Goal: Task Accomplishment & Management: Complete application form

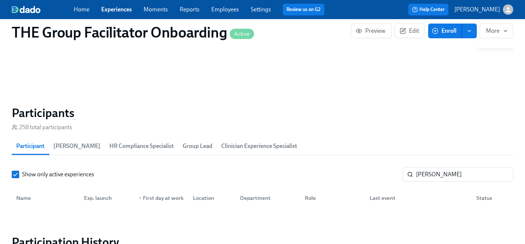
scroll to position [0, 12287]
click at [120, 10] on link "Experiences" at bounding box center [116, 9] width 31 height 7
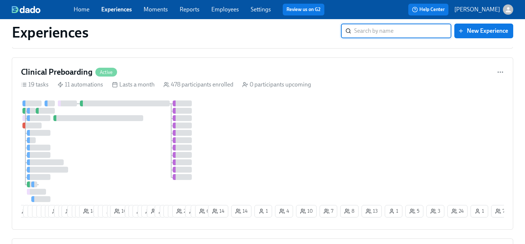
scroll to position [2190, 0]
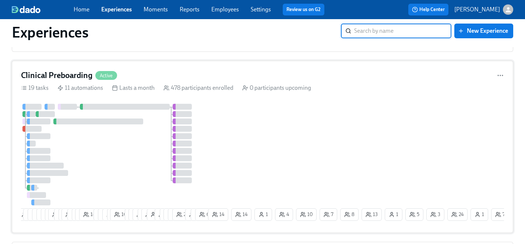
click at [231, 147] on div "14 3 3 5 7 4 8 29 4 2 19 7 7 12 18 9 8 9 5 10 7 17 15 6 23 3 11 9 12 15 25 10 6…" at bounding box center [262, 164] width 483 height 120
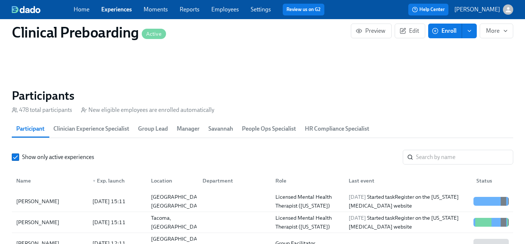
scroll to position [760, 0]
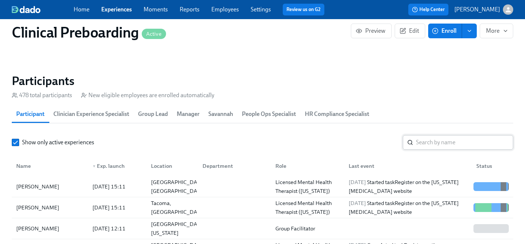
click at [452, 144] on input "search" at bounding box center [464, 142] width 97 height 15
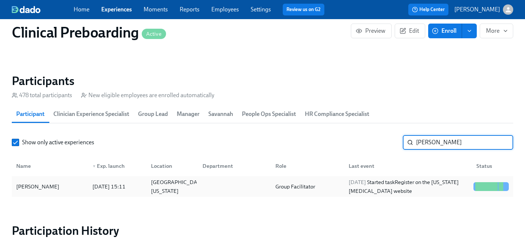
type input "mayes"
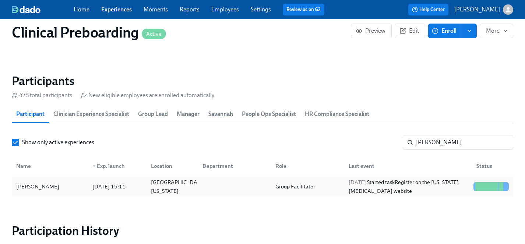
click at [31, 183] on div "Melissa Mayes" at bounding box center [37, 186] width 49 height 9
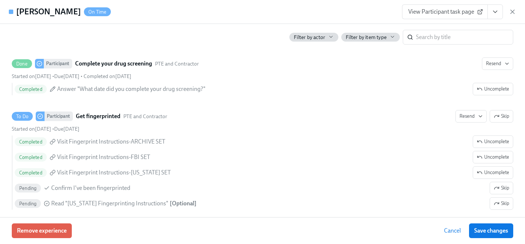
scroll to position [1091, 0]
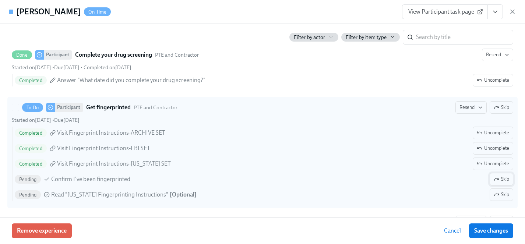
click at [501, 179] on span "Skip" at bounding box center [501, 179] width 15 height 7
click at [499, 180] on span "Unskip" at bounding box center [498, 179] width 21 height 7
click at [501, 194] on span "Skip" at bounding box center [501, 194] width 15 height 7
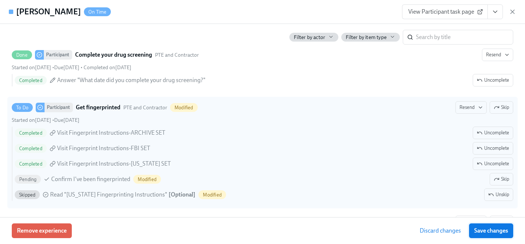
click at [493, 227] on span "Save changes" at bounding box center [491, 230] width 34 height 7
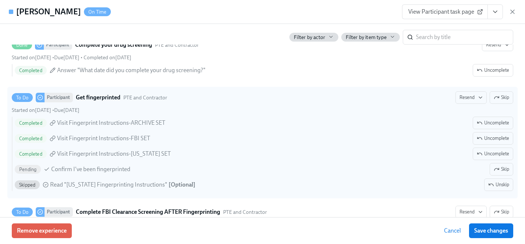
scroll to position [1102, 0]
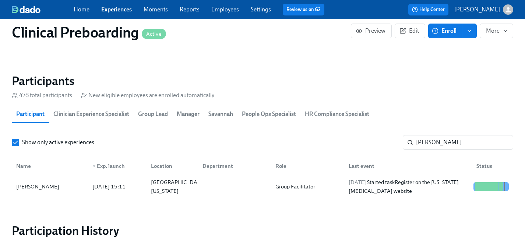
click at [223, 8] on link "Employees" at bounding box center [225, 9] width 28 height 7
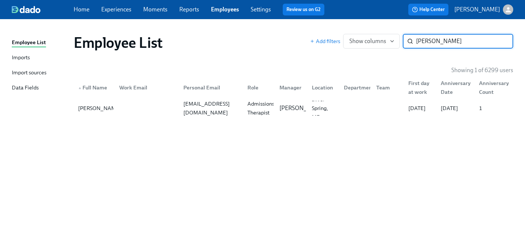
type input "ajayi"
click at [123, 9] on link "Experiences" at bounding box center [116, 9] width 30 height 7
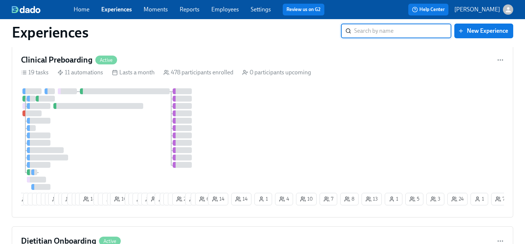
scroll to position [2207, 0]
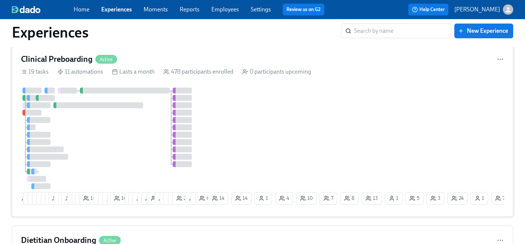
click at [149, 131] on div at bounding box center [114, 139] width 186 height 102
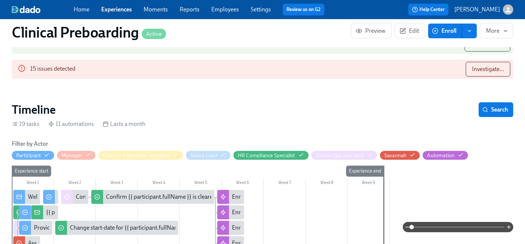
scroll to position [135, 0]
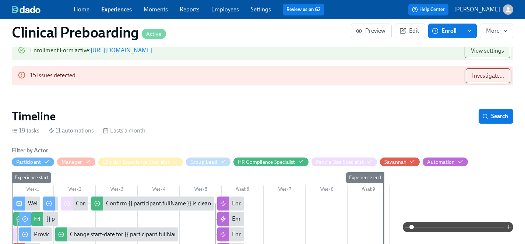
click at [481, 76] on span "Investigate..." at bounding box center [488, 75] width 32 height 7
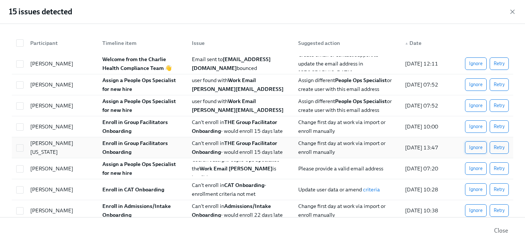
click at [475, 149] on span "Ignore" at bounding box center [476, 147] width 14 height 7
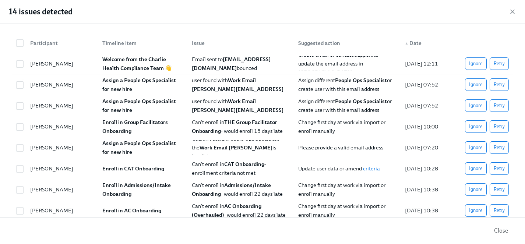
scroll to position [0, 8914]
click at [474, 146] on span "Ignore" at bounding box center [476, 147] width 14 height 7
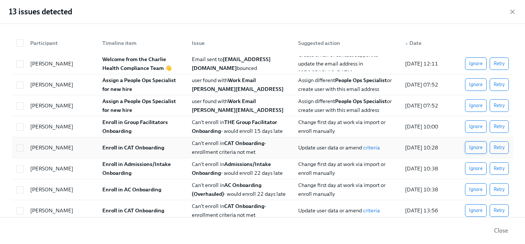
click at [475, 148] on span "Ignore" at bounding box center [476, 147] width 14 height 7
click at [476, 186] on span "Ignore" at bounding box center [476, 189] width 14 height 7
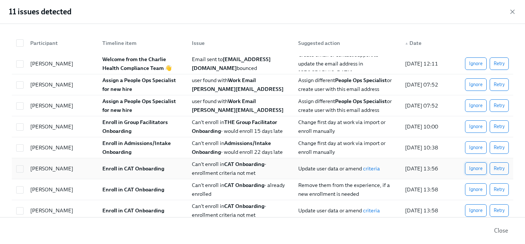
click at [478, 168] on span "Ignore" at bounding box center [476, 168] width 14 height 7
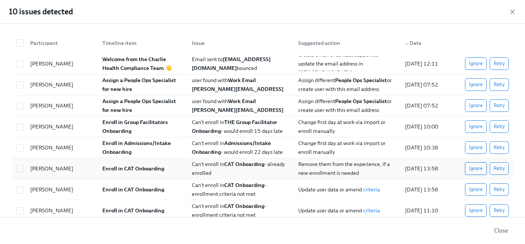
click at [479, 169] on span "Ignore" at bounding box center [476, 168] width 14 height 7
click at [471, 207] on span "Ignore" at bounding box center [476, 210] width 14 height 7
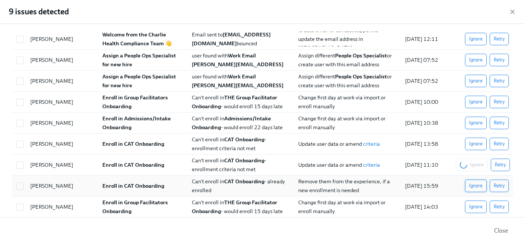
scroll to position [13, 0]
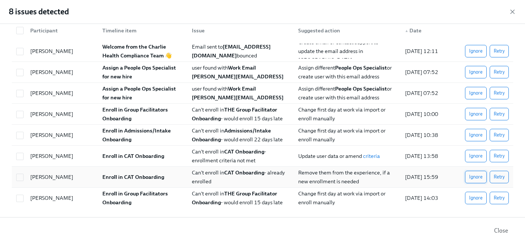
click at [475, 176] on span "Ignore" at bounding box center [476, 176] width 14 height 7
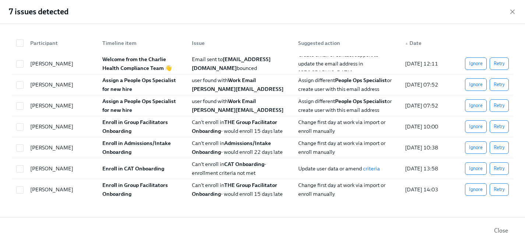
scroll to position [0, 0]
click at [473, 189] on span "Ignore" at bounding box center [476, 189] width 14 height 7
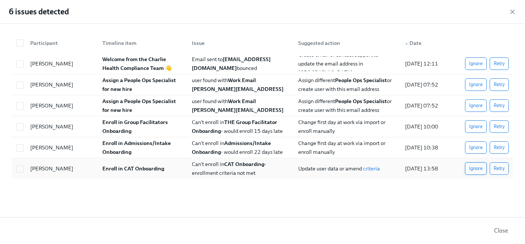
click at [472, 168] on span "Ignore" at bounding box center [476, 168] width 14 height 7
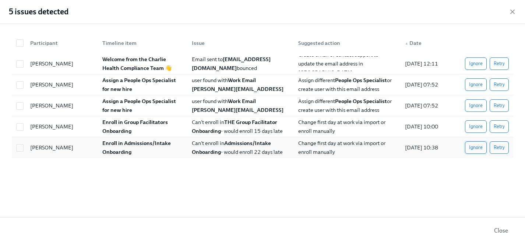
click at [476, 146] on span "Ignore" at bounding box center [476, 147] width 14 height 7
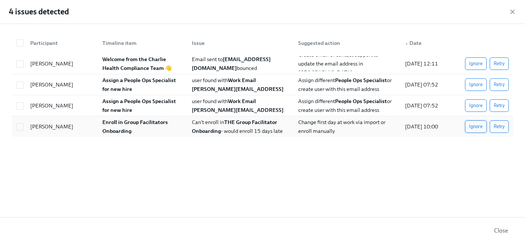
click at [472, 126] on span "Ignore" at bounding box center [476, 126] width 14 height 7
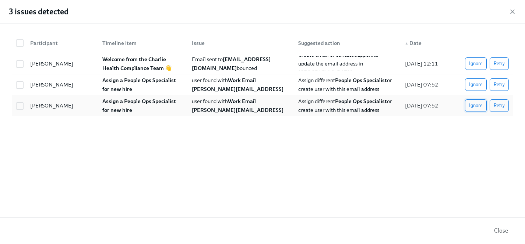
click at [473, 105] on span "Ignore" at bounding box center [476, 105] width 14 height 7
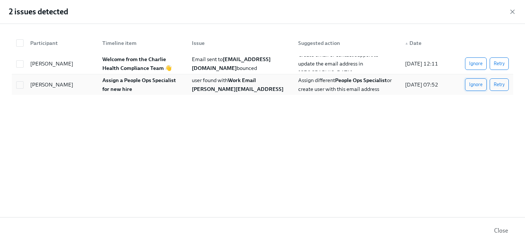
click at [474, 85] on span "Ignore" at bounding box center [476, 84] width 14 height 7
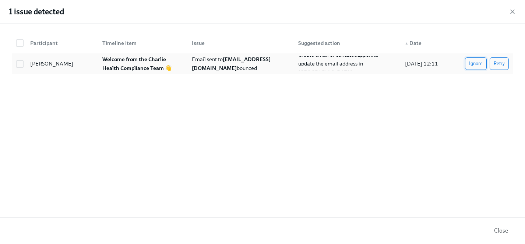
click at [472, 62] on span "Ignore" at bounding box center [476, 63] width 14 height 7
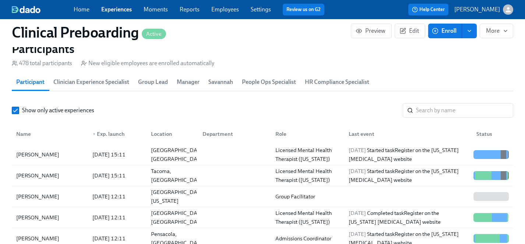
scroll to position [773, 0]
click at [449, 108] on input "search" at bounding box center [464, 110] width 97 height 15
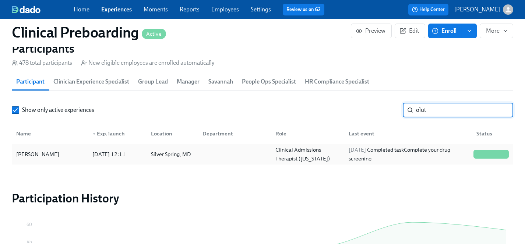
type input "olut"
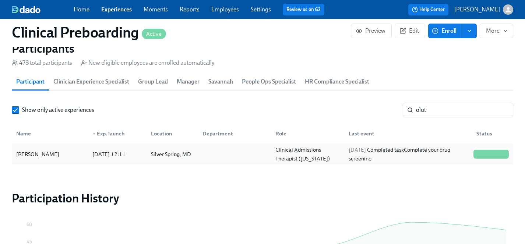
click at [25, 153] on div "Olutoyosi Ajayi" at bounding box center [37, 154] width 49 height 9
click at [123, 11] on link "Experiences" at bounding box center [116, 9] width 31 height 7
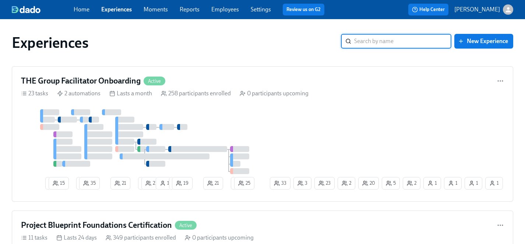
scroll to position [28, 0]
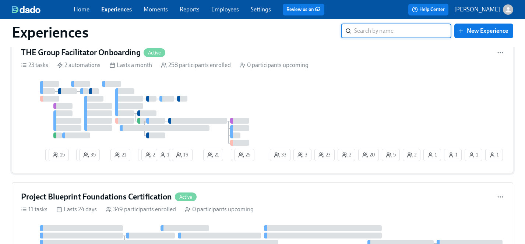
click at [226, 106] on div at bounding box center [144, 113] width 247 height 65
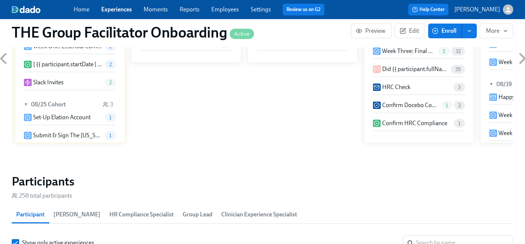
scroll to position [667, 0]
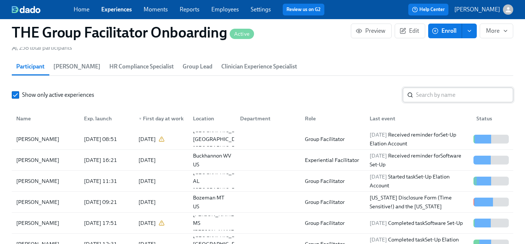
click at [435, 94] on input "search" at bounding box center [464, 95] width 97 height 15
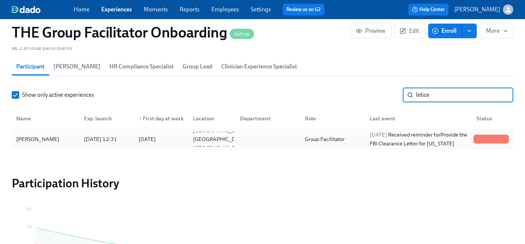
type input "letice"
click at [36, 139] on div "Letice Cox" at bounding box center [37, 139] width 49 height 9
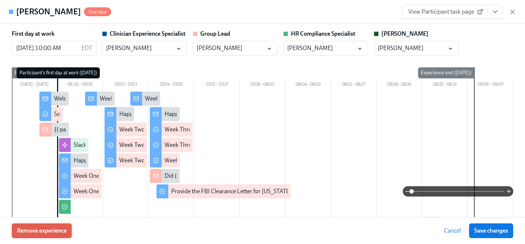
scroll to position [0, 12287]
click at [60, 230] on span "Remove experience" at bounding box center [42, 230] width 50 height 7
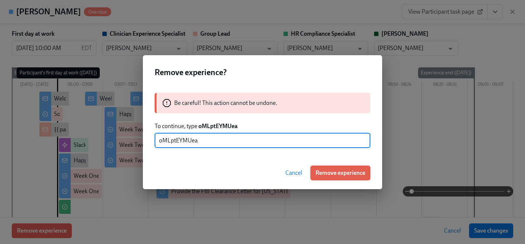
type input "oMLptEYMUea"
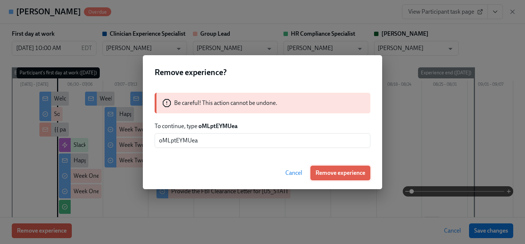
click at [345, 172] on span "Remove experience" at bounding box center [340, 172] width 50 height 7
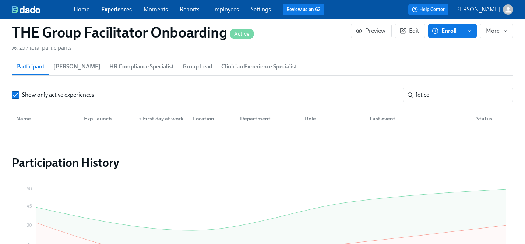
click at [116, 7] on link "Experiences" at bounding box center [116, 9] width 31 height 7
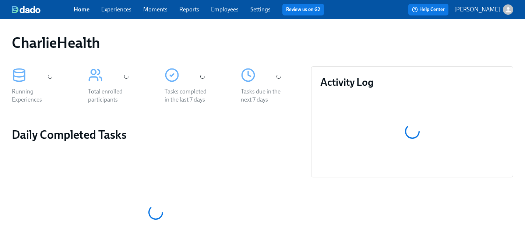
click at [120, 9] on link "Experiences" at bounding box center [116, 9] width 30 height 7
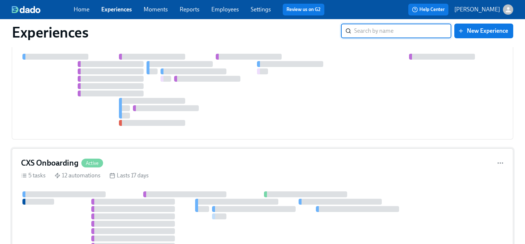
scroll to position [907, 0]
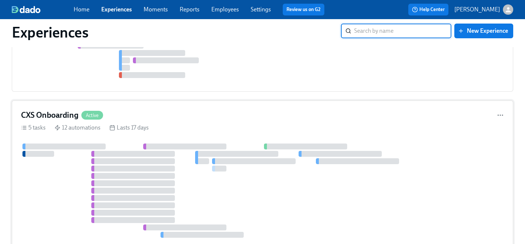
click at [233, 184] on div at bounding box center [262, 191] width 483 height 94
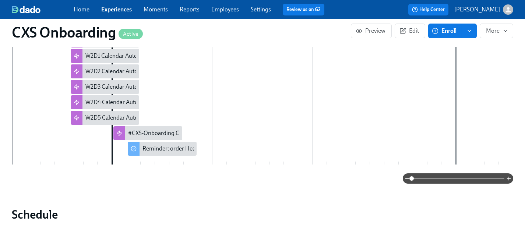
scroll to position [262, 0]
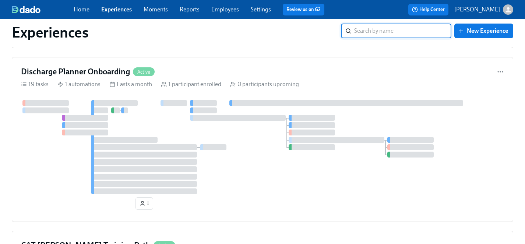
scroll to position [4245, 0]
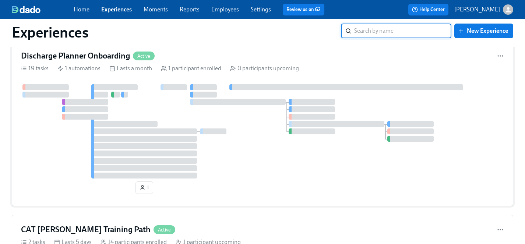
click at [258, 147] on div at bounding box center [262, 131] width 483 height 94
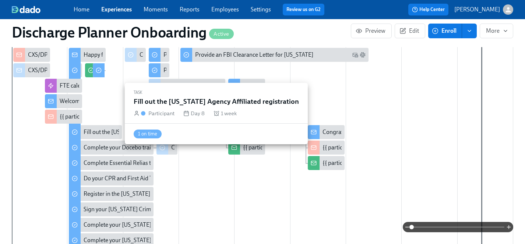
scroll to position [220, 0]
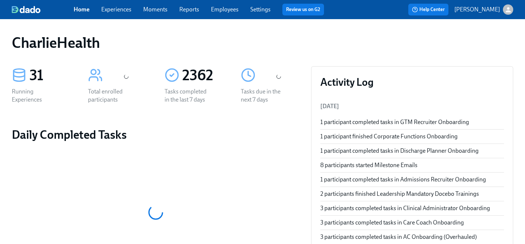
click at [116, 11] on link "Experiences" at bounding box center [116, 9] width 30 height 7
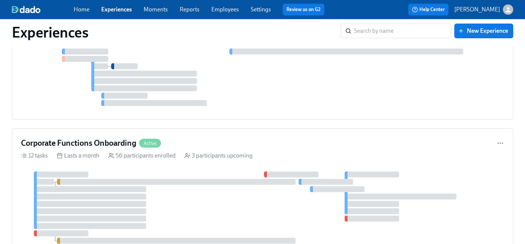
scroll to position [2704, 0]
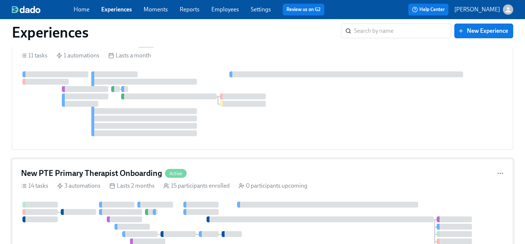
click at [95, 202] on div at bounding box center [262, 242] width 483 height 80
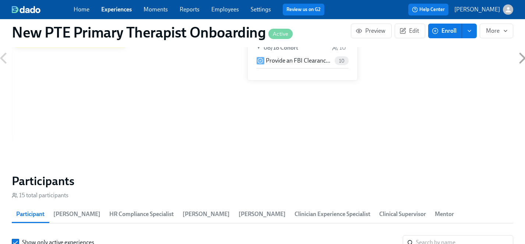
scroll to position [544, 0]
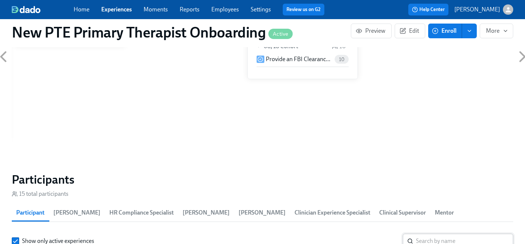
click at [437, 234] on input "search" at bounding box center [464, 241] width 97 height 15
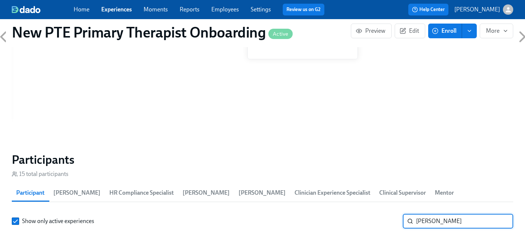
scroll to position [607, 0]
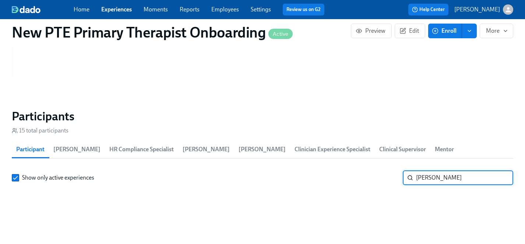
drag, startPoint x: 442, startPoint y: 168, endPoint x: 401, endPoint y: 168, distance: 40.9
click at [401, 170] on div "Show only active experiences chris ​" at bounding box center [262, 177] width 501 height 15
type input "grant"
drag, startPoint x: 452, startPoint y: 167, endPoint x: 380, endPoint y: 167, distance: 71.8
click at [380, 170] on div "Show only active experiences grant ​" at bounding box center [262, 177] width 501 height 15
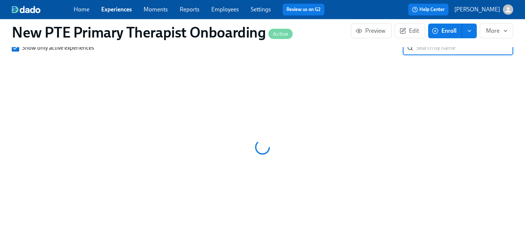
scroll to position [670, 0]
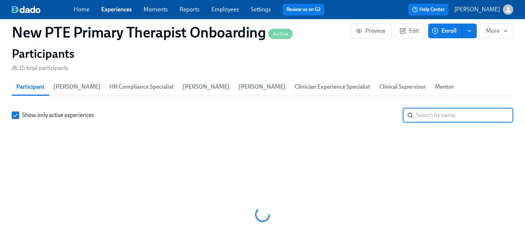
click at [430, 108] on input "search" at bounding box center [464, 115] width 97 height 15
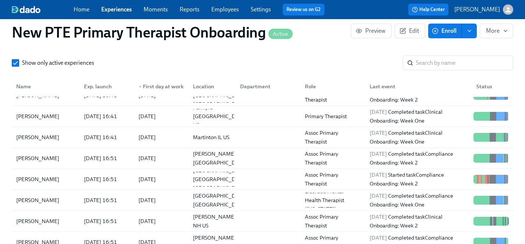
scroll to position [143, 0]
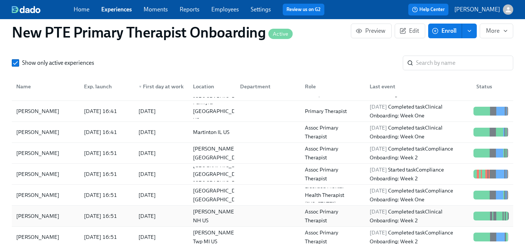
click at [37, 212] on div "Chrissy Grant" at bounding box center [37, 216] width 49 height 9
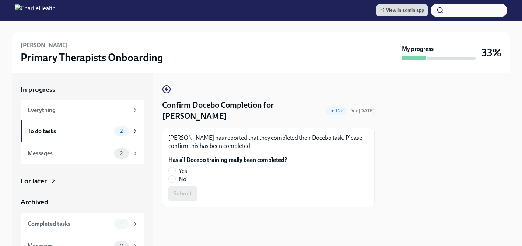
click at [184, 171] on span "Yes" at bounding box center [183, 171] width 8 height 8
click at [175, 171] on input "Yes" at bounding box center [172, 170] width 7 height 7
radio input "true"
click at [185, 192] on span "Submit" at bounding box center [182, 193] width 18 height 7
